Goal: Task Accomplishment & Management: Use online tool/utility

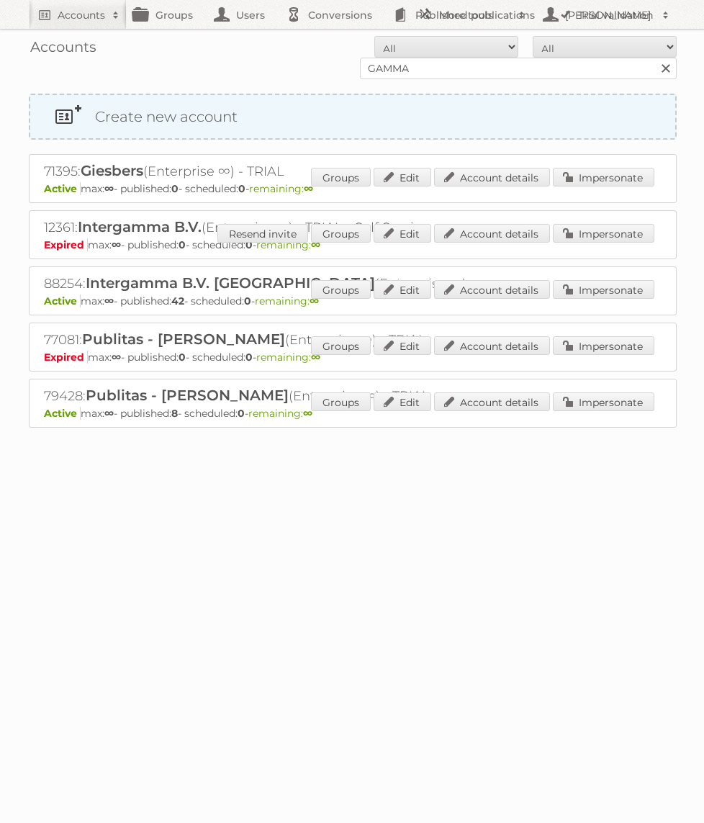
type input "GAMMA"
click at [654, 58] on input "Search" at bounding box center [665, 69] width 22 height 22
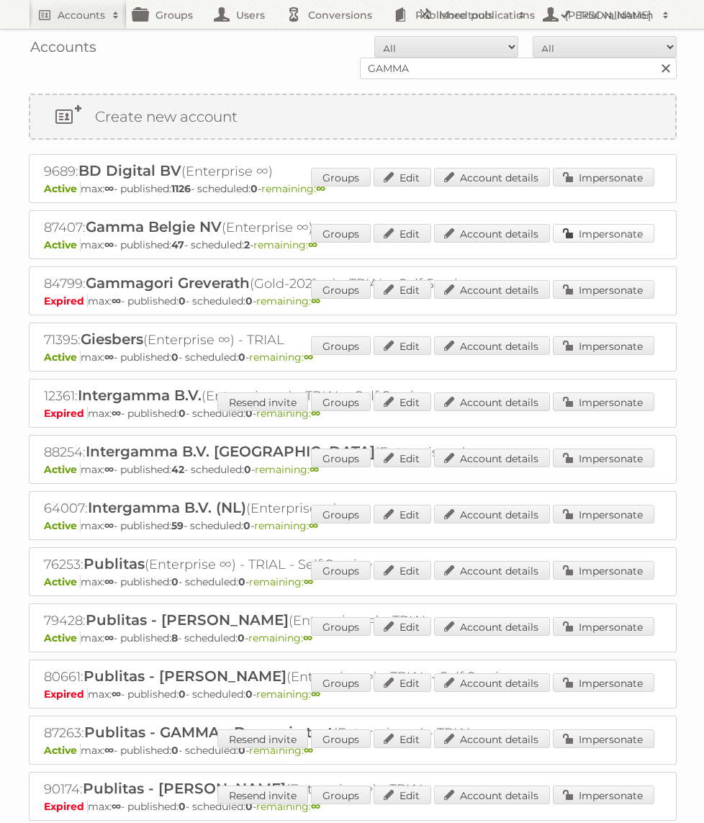
click at [620, 227] on link "Impersonate" at bounding box center [603, 233] width 101 height 19
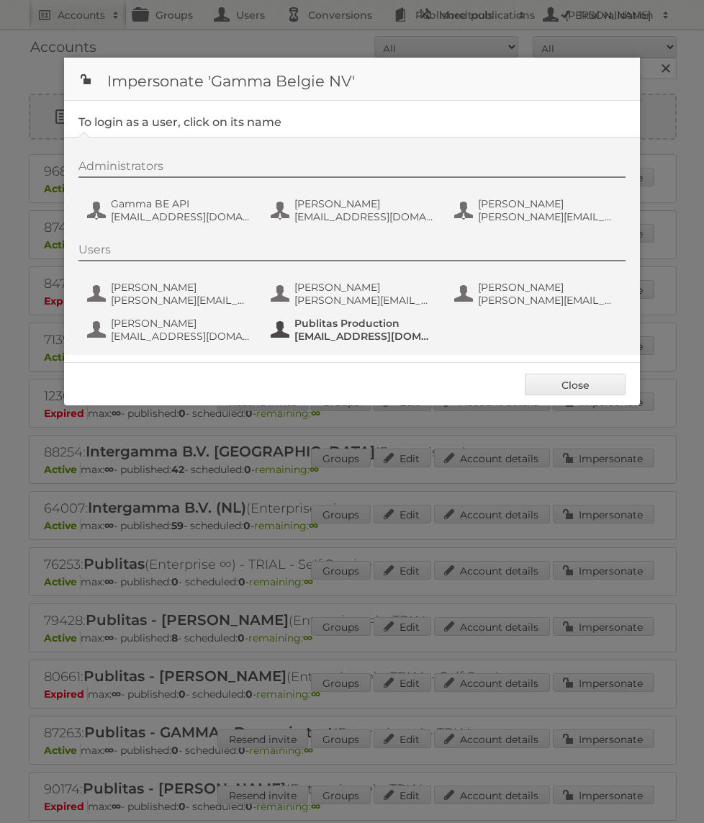
click at [315, 340] on span "fs+gammabe@publitas.com" at bounding box center [364, 336] width 140 height 13
